Goal: Task Accomplishment & Management: Use online tool/utility

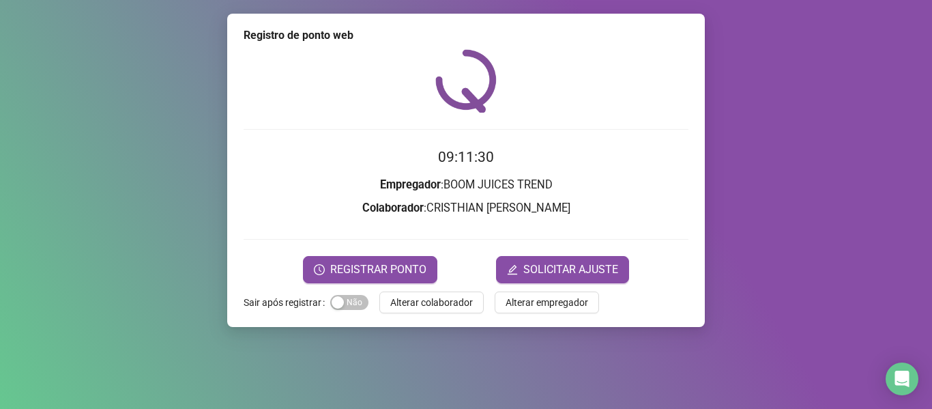
click at [467, 313] on button "Alterar colaborador" at bounding box center [431, 302] width 104 height 22
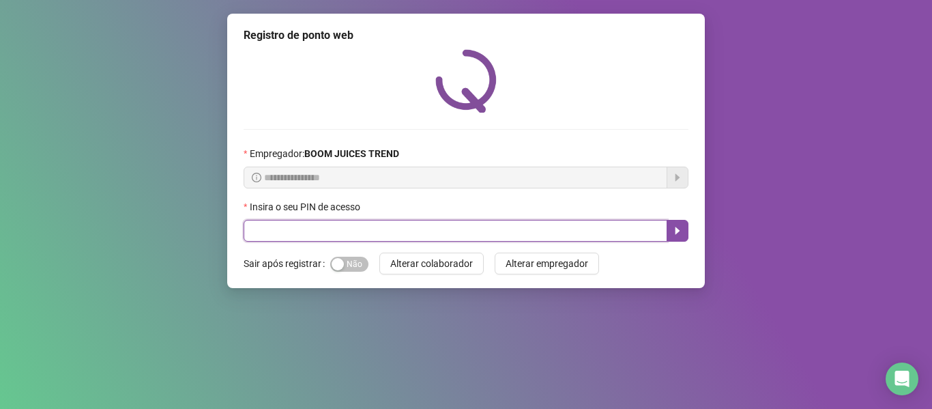
click at [508, 228] on input "text" at bounding box center [456, 231] width 424 height 22
type input "****"
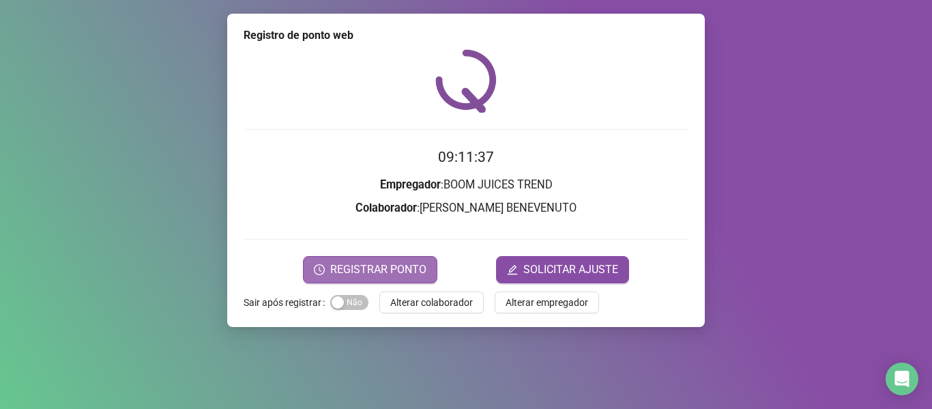
click at [378, 278] on button "REGISTRAR PONTO" at bounding box center [370, 269] width 134 height 27
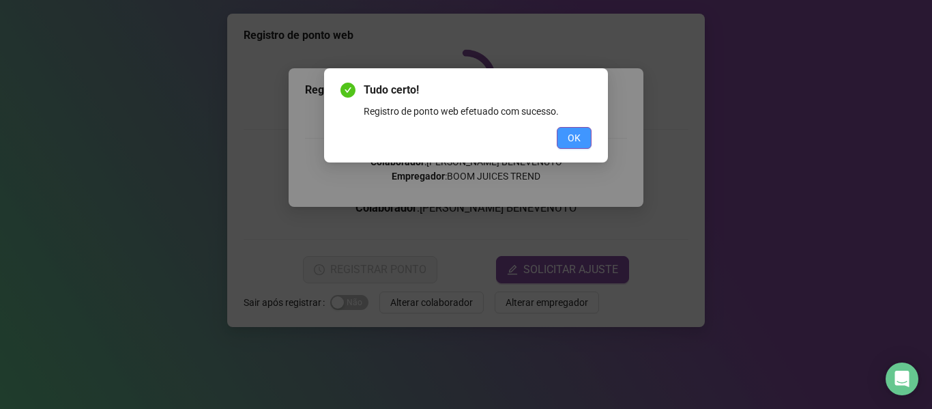
click at [584, 130] on button "OK" at bounding box center [574, 138] width 35 height 22
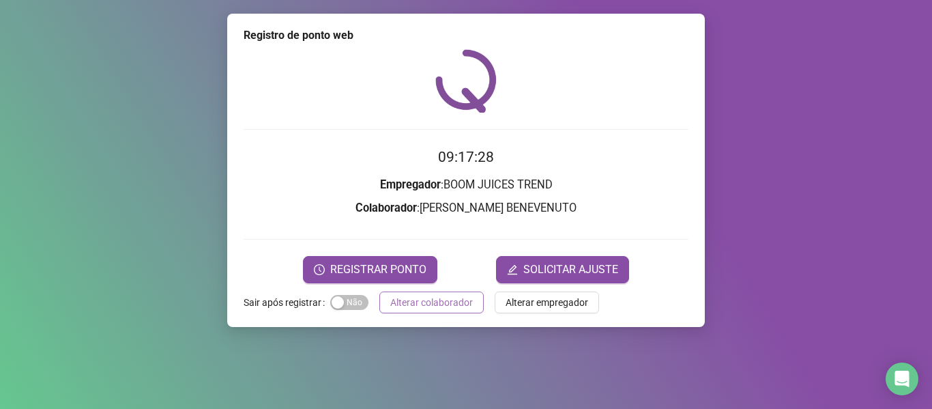
click at [450, 297] on span "Alterar colaborador" at bounding box center [431, 302] width 83 height 15
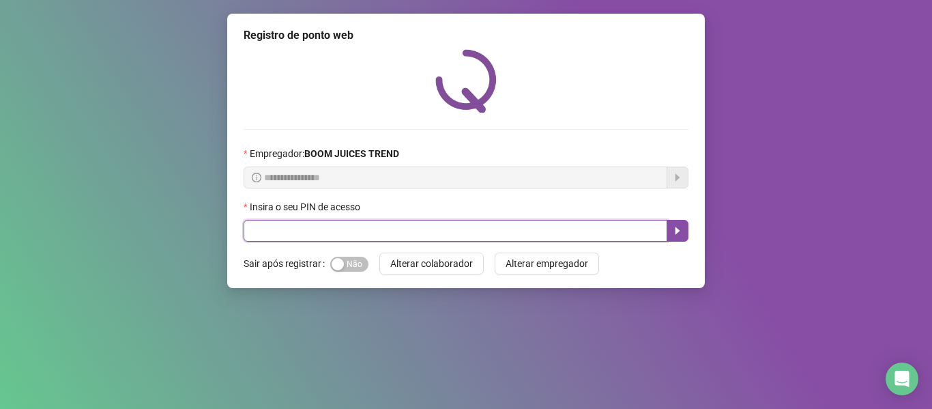
click at [421, 240] on input "text" at bounding box center [456, 231] width 424 height 22
type input "****"
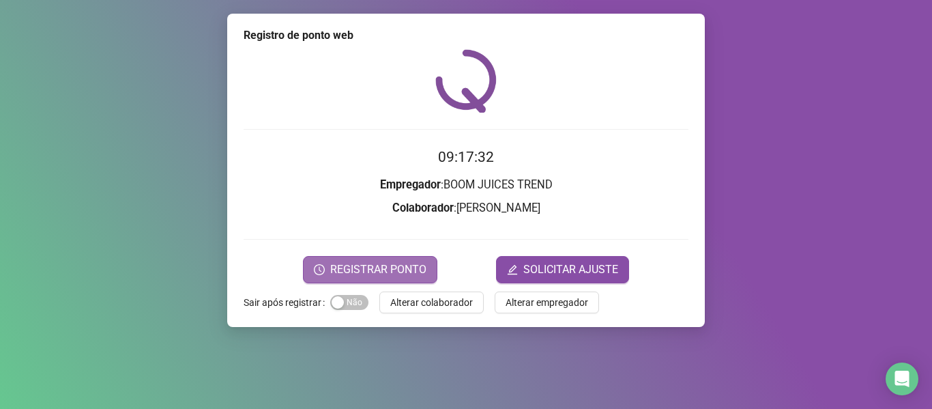
click at [358, 268] on span "REGISTRAR PONTO" at bounding box center [378, 269] width 96 height 16
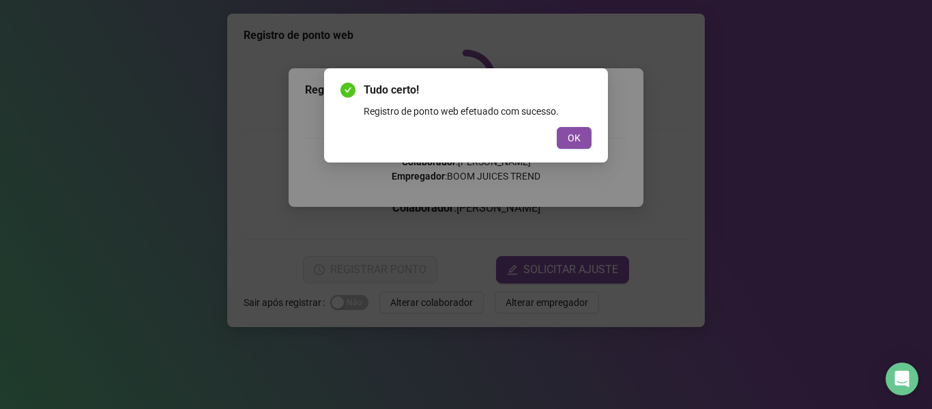
click at [358, 268] on div "Tudo certo! Registro de ponto web efetuado com sucesso. OK" at bounding box center [466, 204] width 932 height 409
click at [788, 235] on div "Tudo certo! Registro de ponto web efetuado com sucesso. OK" at bounding box center [466, 204] width 932 height 409
click at [579, 134] on span "OK" at bounding box center [574, 137] width 13 height 15
